Goal: Transaction & Acquisition: Purchase product/service

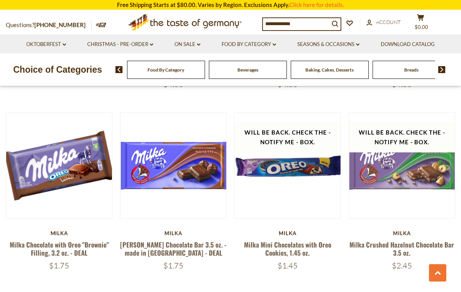
scroll to position [1559, 0]
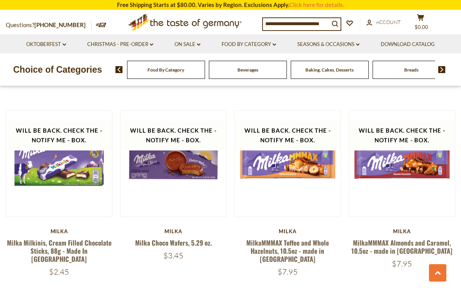
scroll to position [1532, 0]
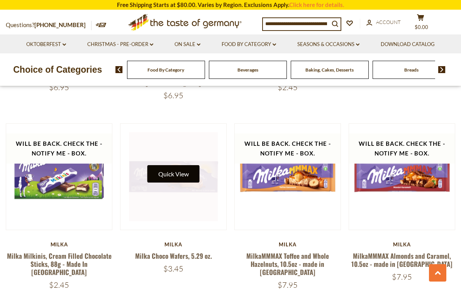
click at [172, 165] on button "Quick View" at bounding box center [174, 173] width 52 height 17
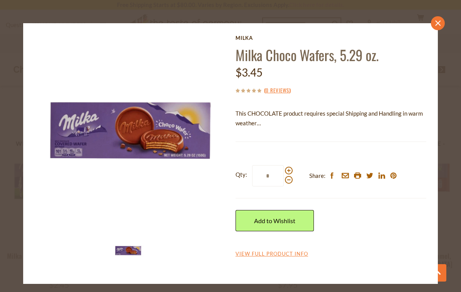
click at [440, 18] on link "close" at bounding box center [438, 23] width 14 height 14
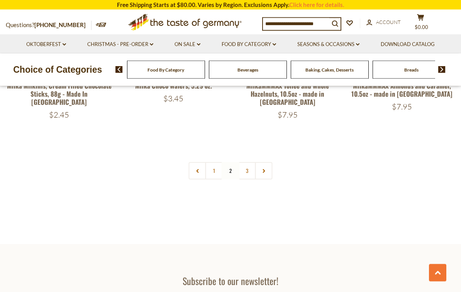
scroll to position [1719, 0]
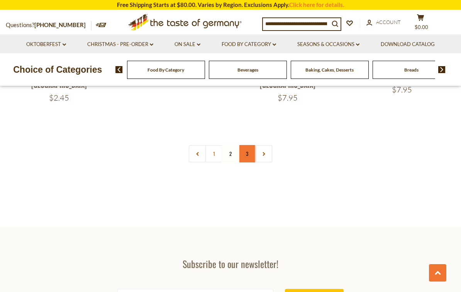
click at [248, 145] on link "3" at bounding box center [247, 153] width 17 height 17
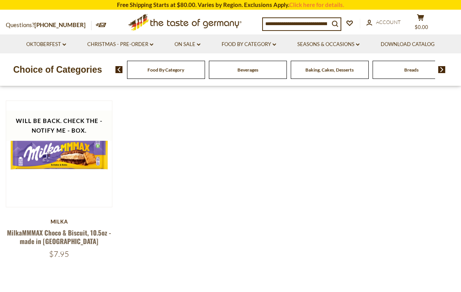
scroll to position [0, 0]
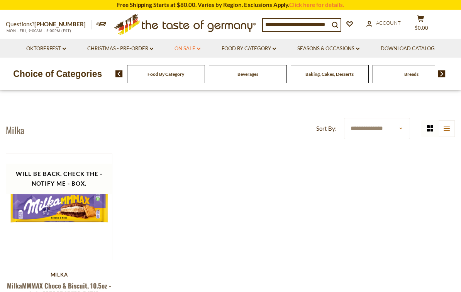
click at [192, 50] on link "On Sale dropdown_arrow" at bounding box center [188, 48] width 26 height 9
click at [189, 71] on link "All On Sale" at bounding box center [184, 68] width 28 height 7
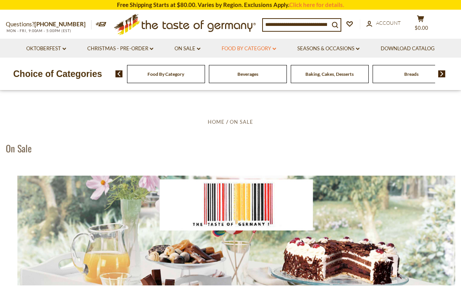
click at [249, 47] on link "Food By Category dropdown_arrow" at bounding box center [249, 48] width 54 height 9
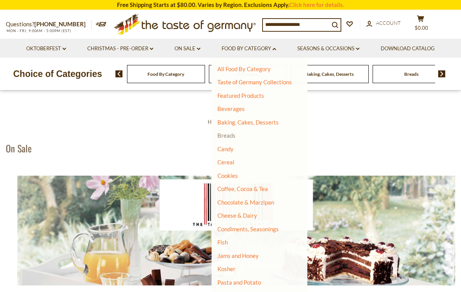
click at [230, 134] on link "Breads" at bounding box center [227, 135] width 18 height 7
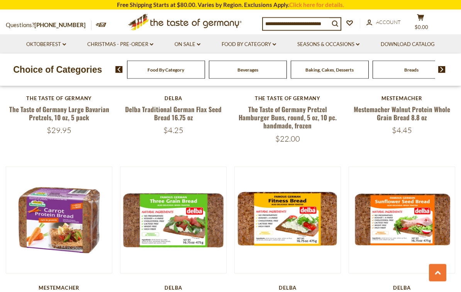
scroll to position [1023, 0]
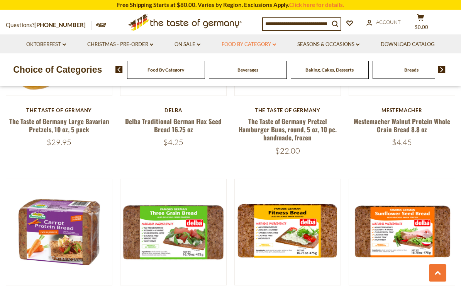
click at [253, 47] on link "Food By Category dropdown_arrow" at bounding box center [249, 44] width 54 height 9
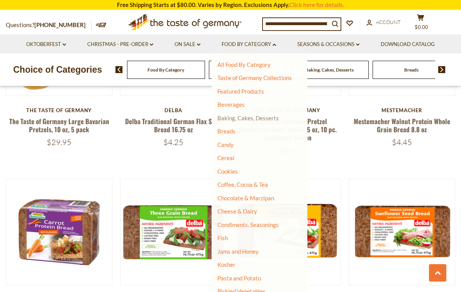
click at [266, 119] on link "Baking, Cakes, Desserts" at bounding box center [248, 117] width 61 height 7
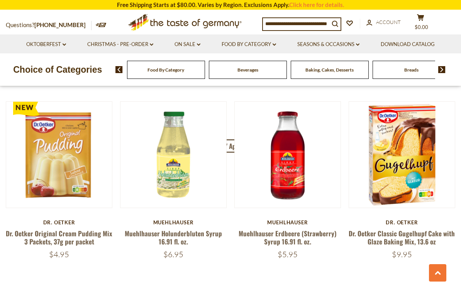
scroll to position [1643, 0]
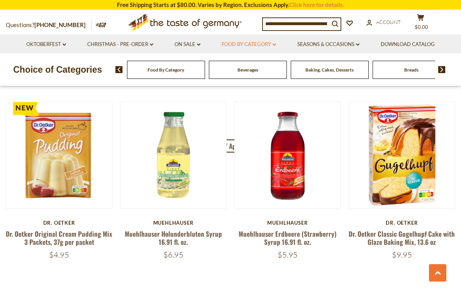
click at [245, 46] on link "Food By Category dropdown_arrow" at bounding box center [249, 44] width 54 height 9
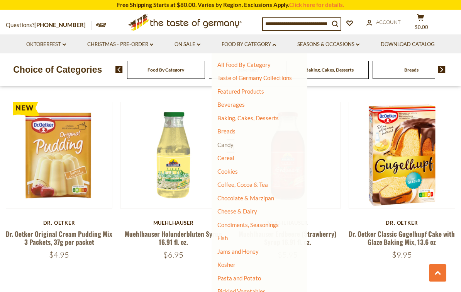
click at [226, 144] on link "Candy" at bounding box center [226, 144] width 16 height 7
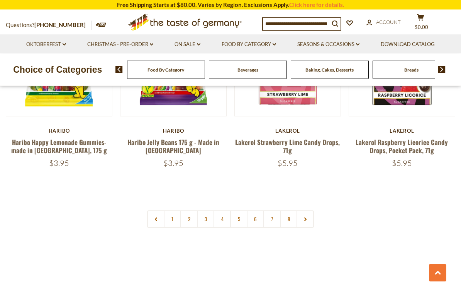
scroll to position [1818, 0]
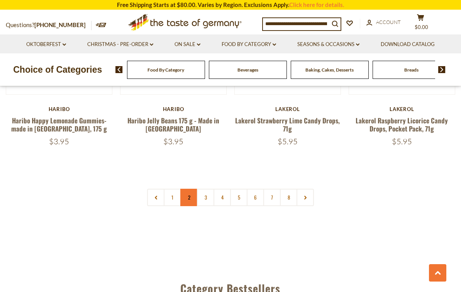
click at [189, 189] on link "2" at bounding box center [188, 197] width 17 height 17
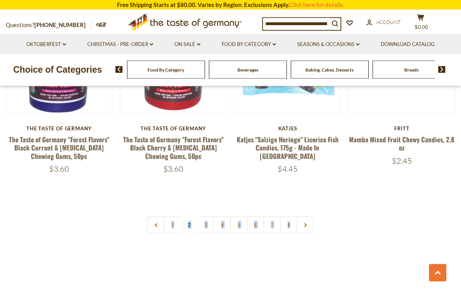
scroll to position [1784, 0]
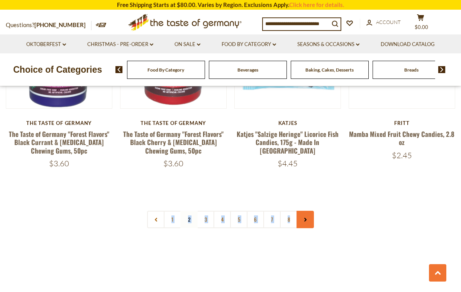
click at [309, 211] on link at bounding box center [305, 219] width 17 height 17
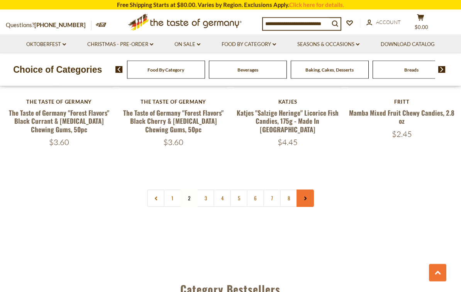
scroll to position [1808, 0]
click at [306, 196] on icon at bounding box center [305, 198] width 5 height 4
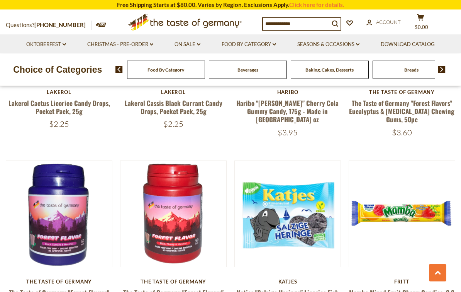
scroll to position [1630, 0]
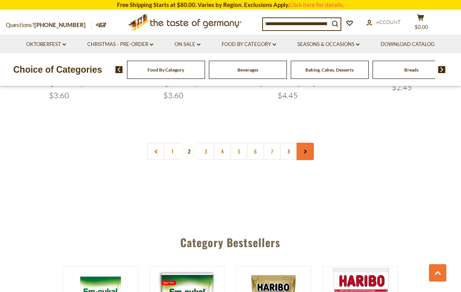
click at [305, 150] on use at bounding box center [305, 152] width 2 height 4
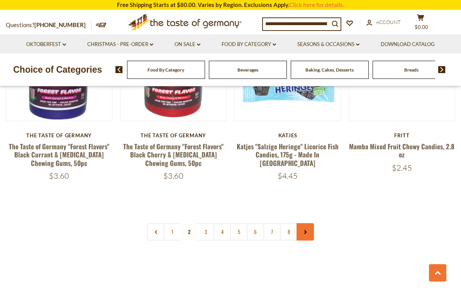
scroll to position [1774, 0]
click at [204, 223] on link "3" at bounding box center [205, 231] width 17 height 17
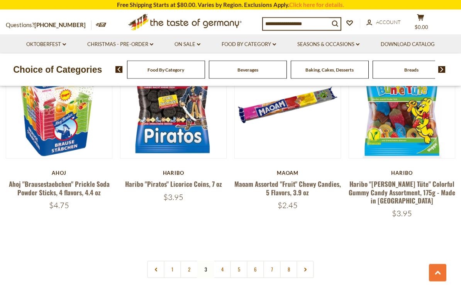
scroll to position [1712, 0]
click at [223, 260] on link "4" at bounding box center [222, 268] width 17 height 17
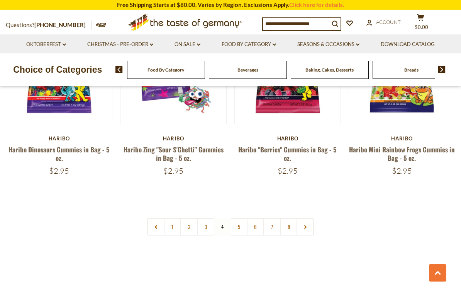
scroll to position [1785, 0]
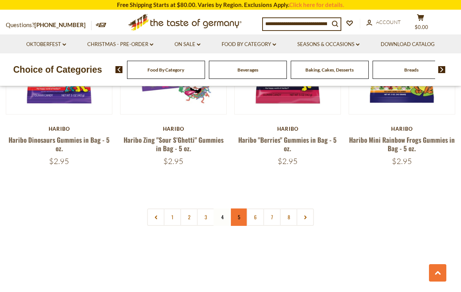
click at [240, 208] on link "5" at bounding box center [238, 216] width 17 height 17
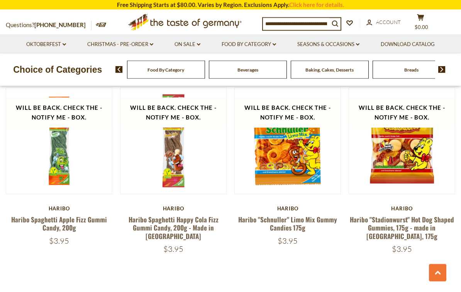
scroll to position [1701, 0]
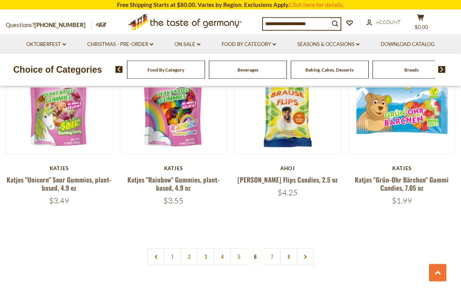
scroll to position [1725, 0]
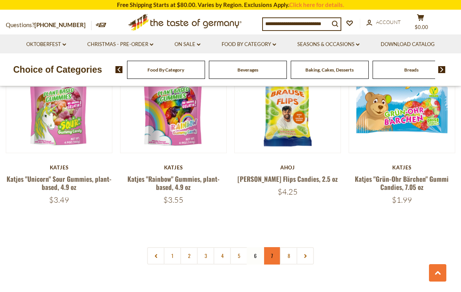
click at [271, 247] on link "7" at bounding box center [272, 255] width 17 height 17
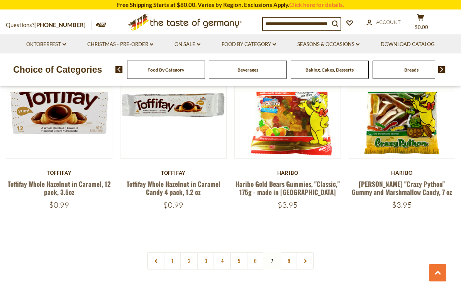
scroll to position [1764, 0]
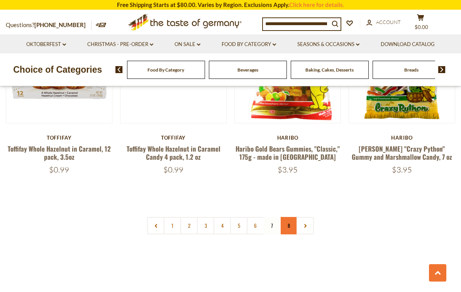
click at [289, 217] on link "8" at bounding box center [288, 225] width 17 height 17
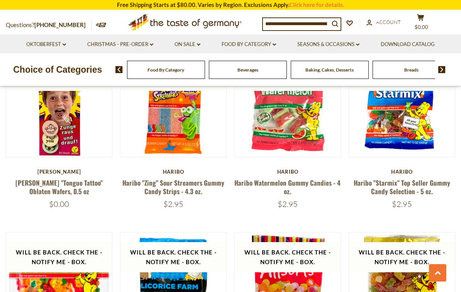
scroll to position [449, 0]
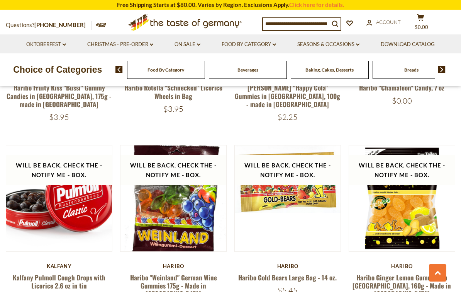
scroll to position [1248, 0]
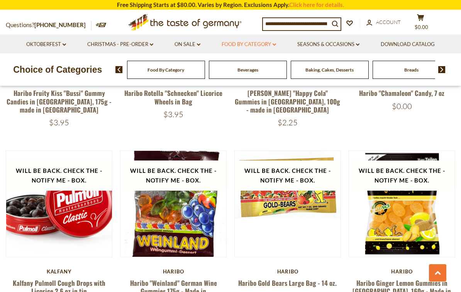
click at [238, 47] on link "Food By Category dropdown_arrow" at bounding box center [249, 44] width 54 height 9
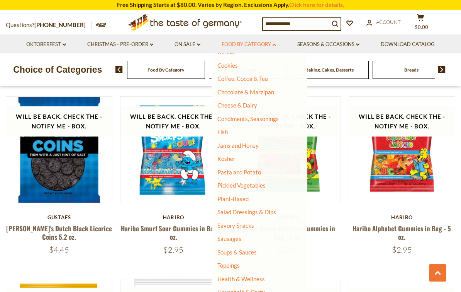
scroll to position [925, 0]
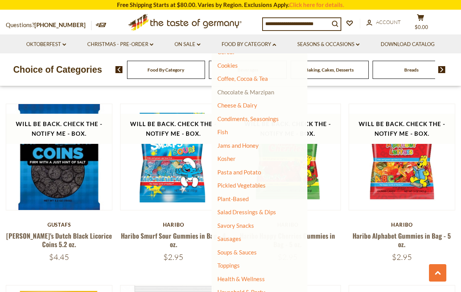
click at [238, 91] on link "Chocolate & Marzipan" at bounding box center [246, 91] width 57 height 7
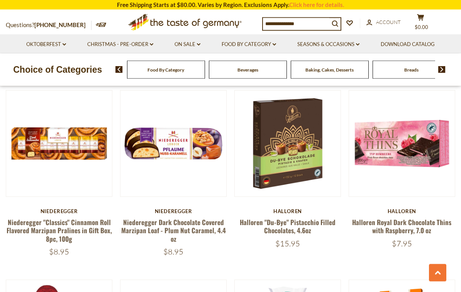
scroll to position [380, 0]
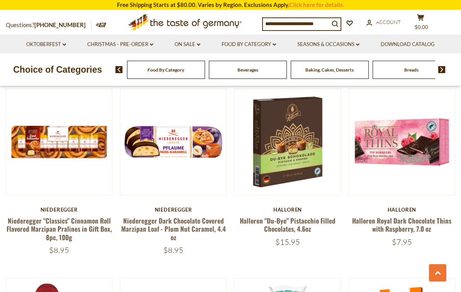
click at [437, 209] on div "Halloren" at bounding box center [402, 209] width 107 height 6
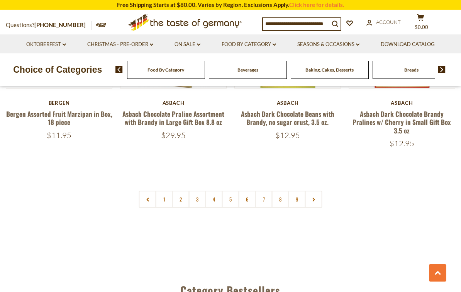
scroll to position [1805, 0]
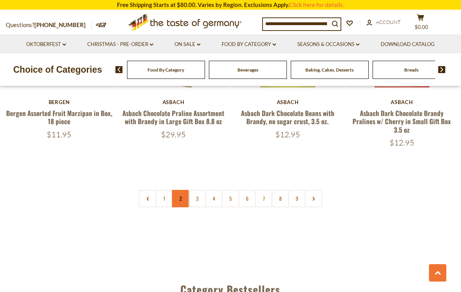
click at [183, 190] on link "2" at bounding box center [180, 198] width 17 height 17
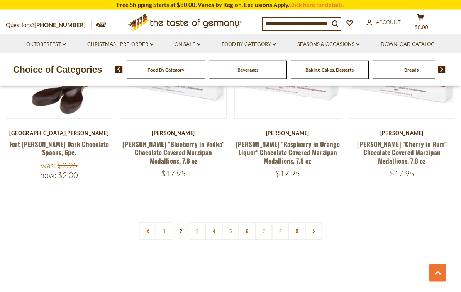
scroll to position [1795, 0]
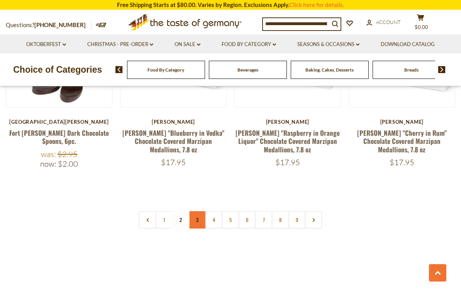
click at [201, 211] on link "3" at bounding box center [197, 219] width 17 height 17
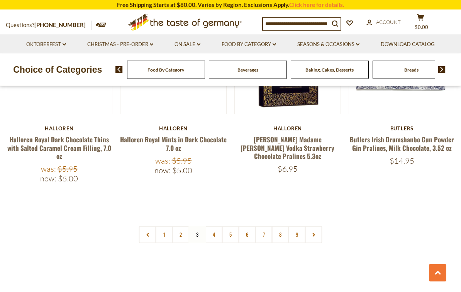
scroll to position [1805, 0]
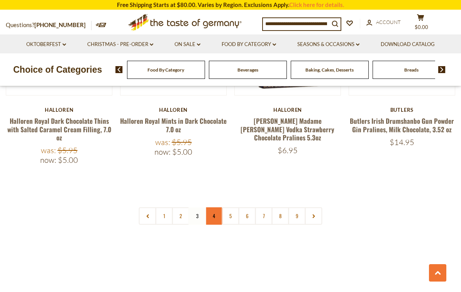
click at [215, 207] on link "4" at bounding box center [214, 215] width 17 height 17
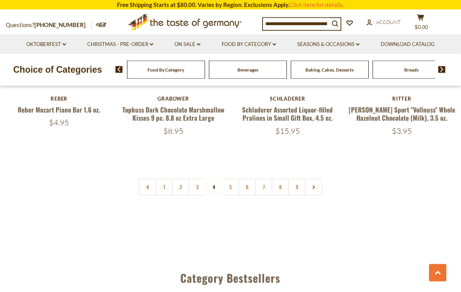
scroll to position [1809, 0]
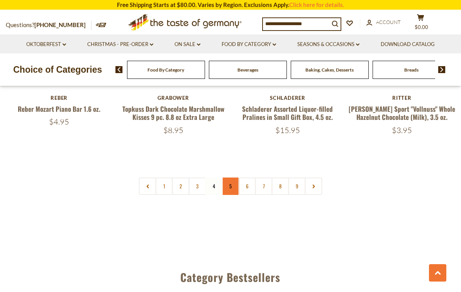
click at [229, 177] on link "5" at bounding box center [230, 185] width 17 height 17
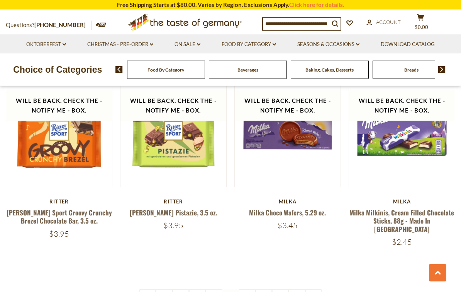
scroll to position [1673, 0]
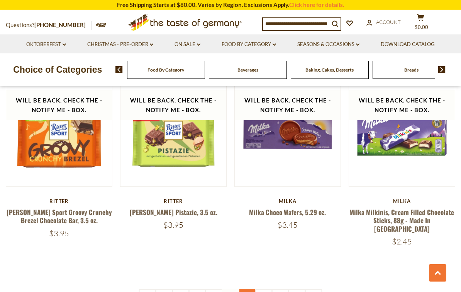
click at [248, 289] on link "6" at bounding box center [247, 297] width 17 height 17
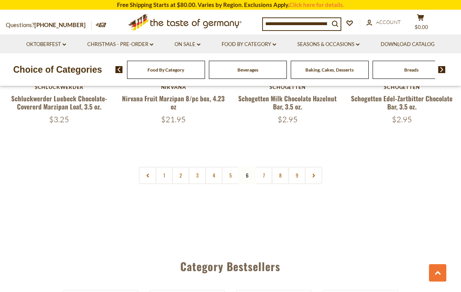
scroll to position [1809, 0]
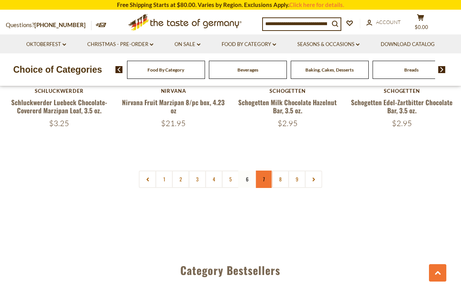
click at [264, 170] on link "7" at bounding box center [263, 178] width 17 height 17
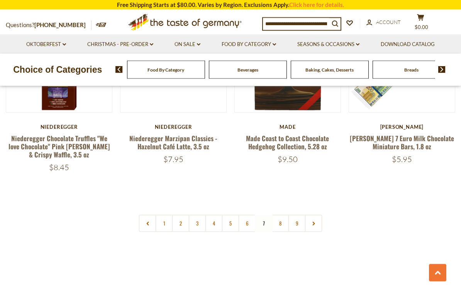
scroll to position [1771, 0]
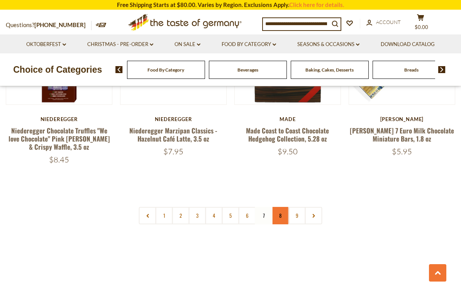
click at [282, 207] on link "8" at bounding box center [280, 215] width 17 height 17
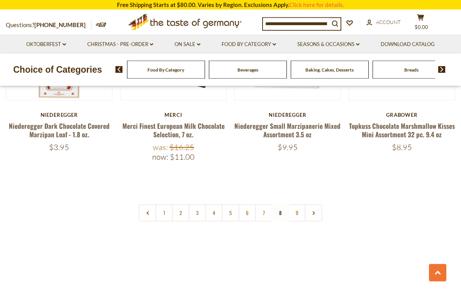
scroll to position [1771, 0]
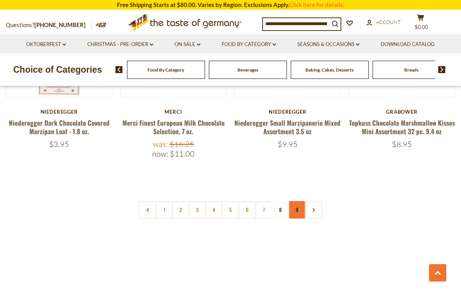
click at [301, 201] on link "9" at bounding box center [297, 209] width 17 height 17
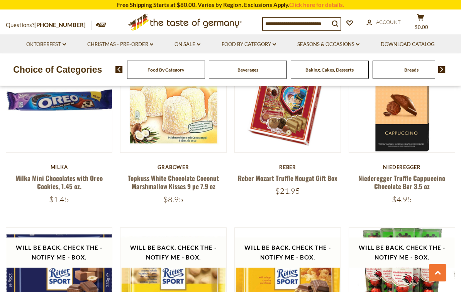
scroll to position [800, 0]
